Goal: Information Seeking & Learning: Learn about a topic

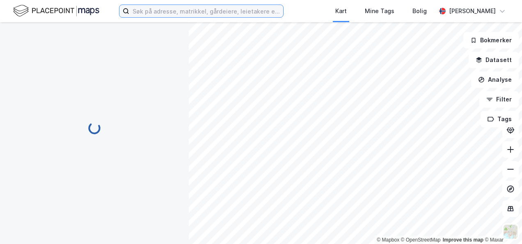
click at [148, 8] on input at bounding box center [206, 11] width 154 height 12
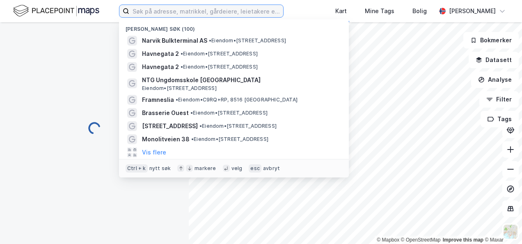
click at [148, 8] on input at bounding box center [206, 11] width 154 height 12
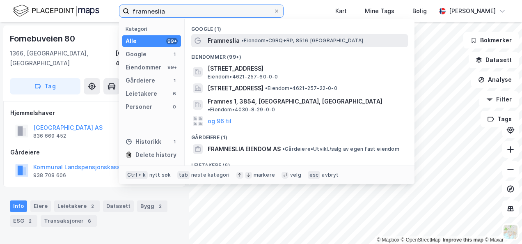
type input "framneslia"
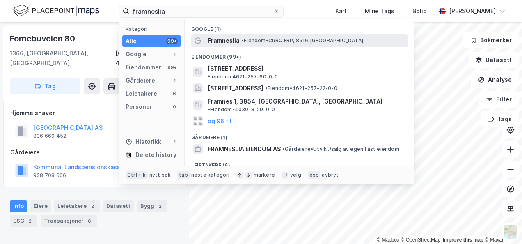
click at [228, 40] on span "Framneslia" at bounding box center [224, 41] width 32 height 10
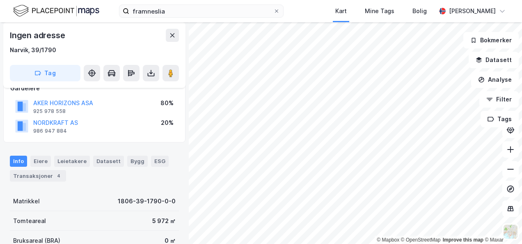
scroll to position [105, 0]
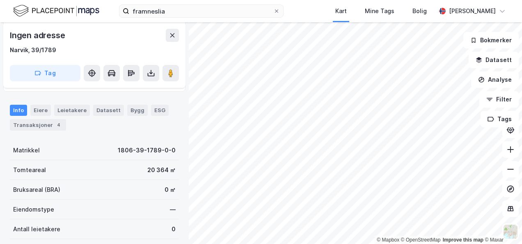
scroll to position [108, 0]
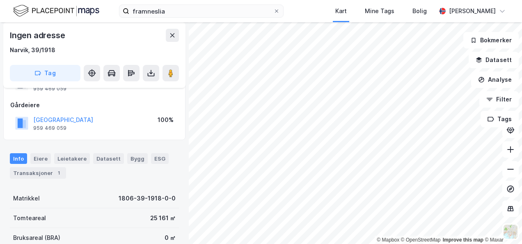
scroll to position [37, 0]
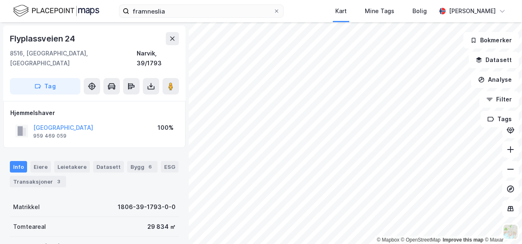
scroll to position [1, 0]
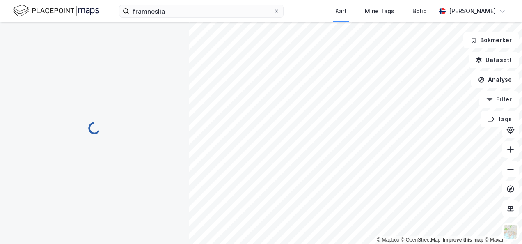
scroll to position [1, 0]
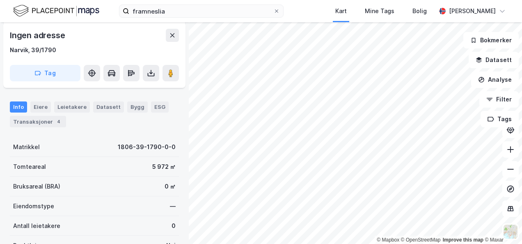
scroll to position [109, 0]
